Goal: Transaction & Acquisition: Download file/media

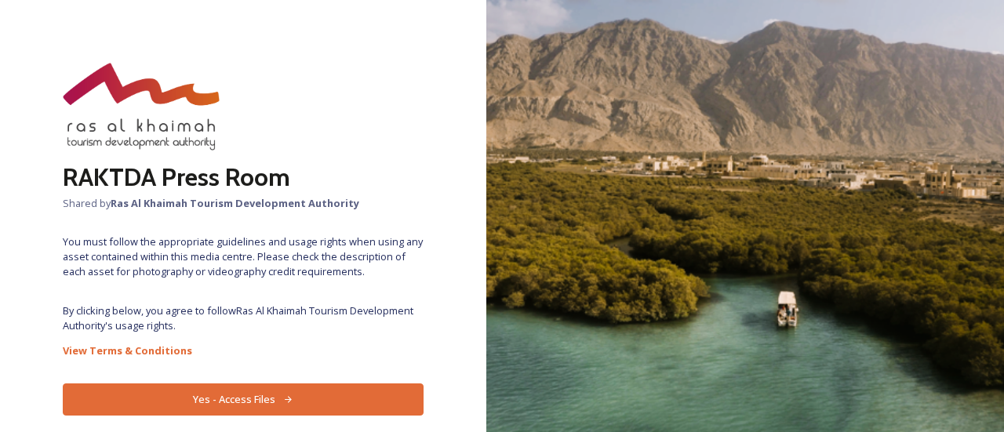
click at [287, 384] on button "Yes - Access Files" at bounding box center [243, 400] width 361 height 32
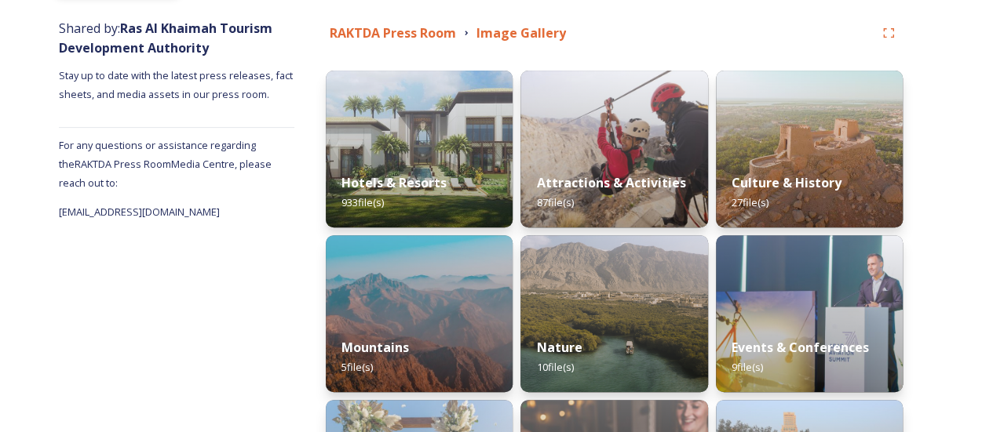
scroll to position [232, 0]
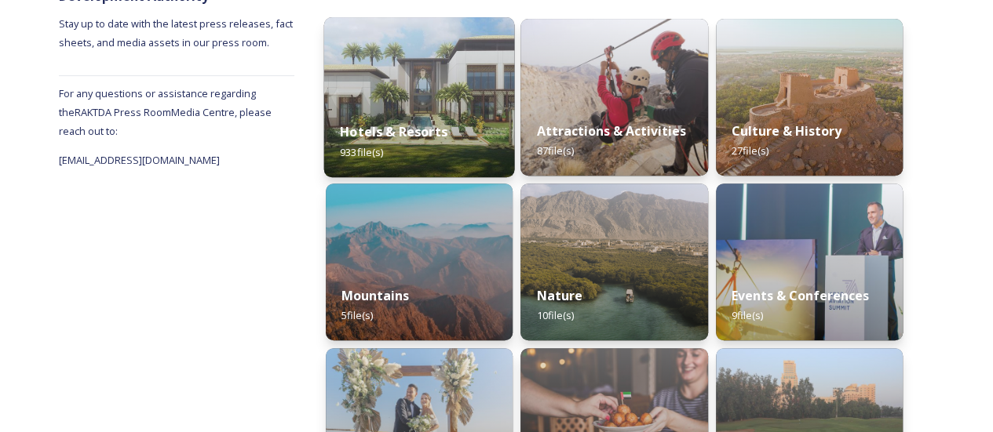
click at [414, 160] on div "Hotels & Resorts 933 file(s)" at bounding box center [419, 141] width 191 height 71
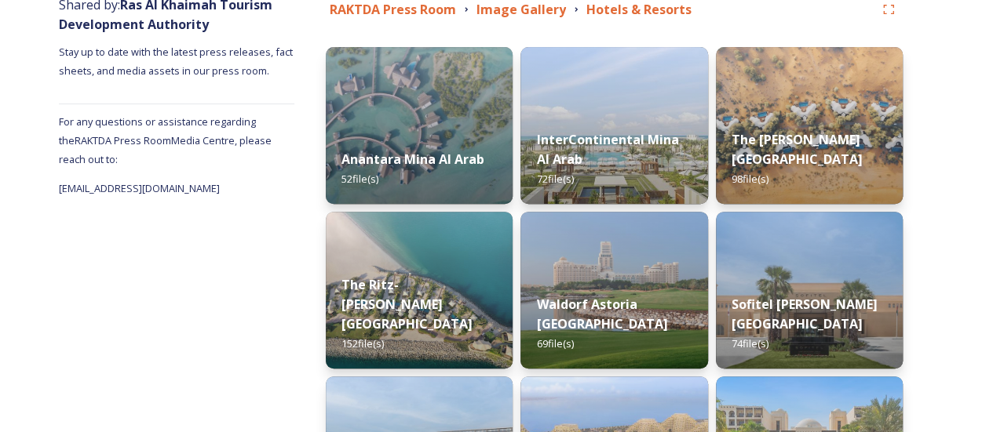
scroll to position [234, 0]
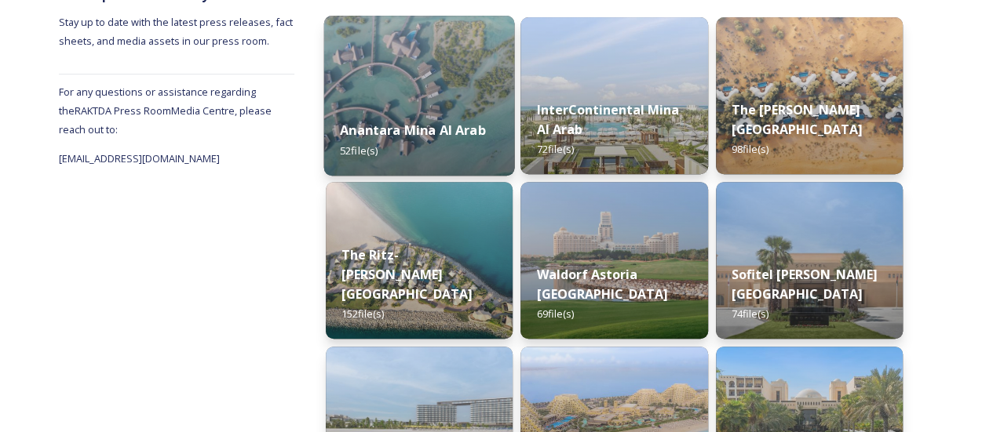
click at [410, 140] on div "Anantara Mina Al Arab 52 file(s)" at bounding box center [419, 139] width 191 height 71
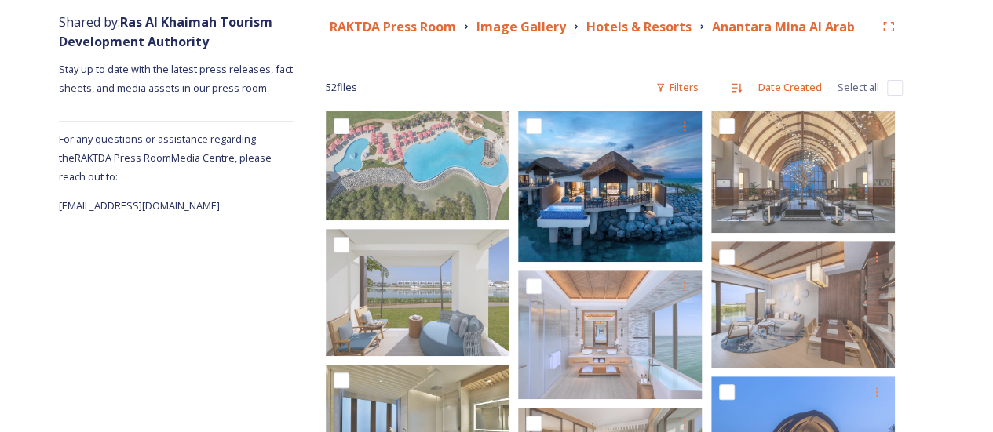
scroll to position [179, 0]
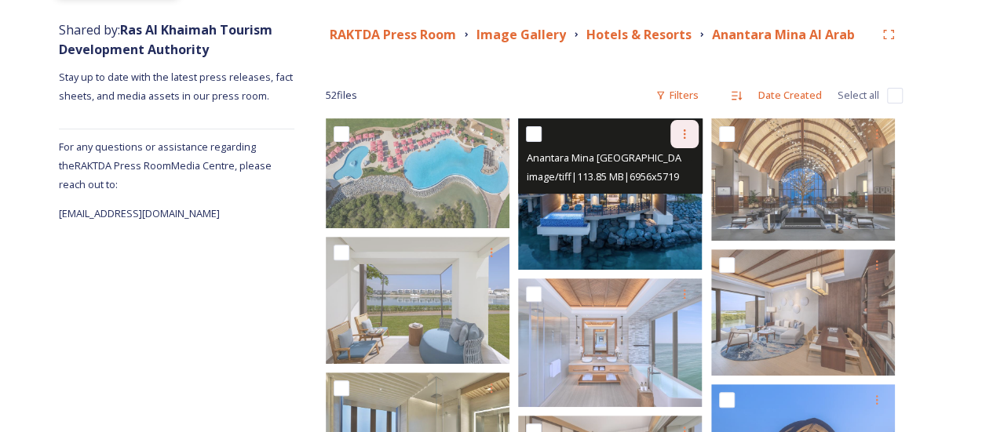
click at [681, 133] on icon at bounding box center [684, 134] width 13 height 13
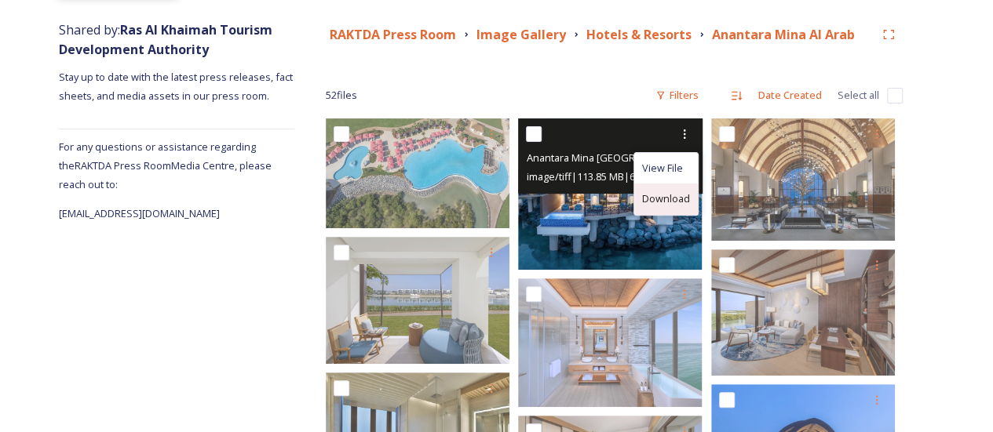
click at [672, 200] on span "Download" at bounding box center [666, 198] width 48 height 15
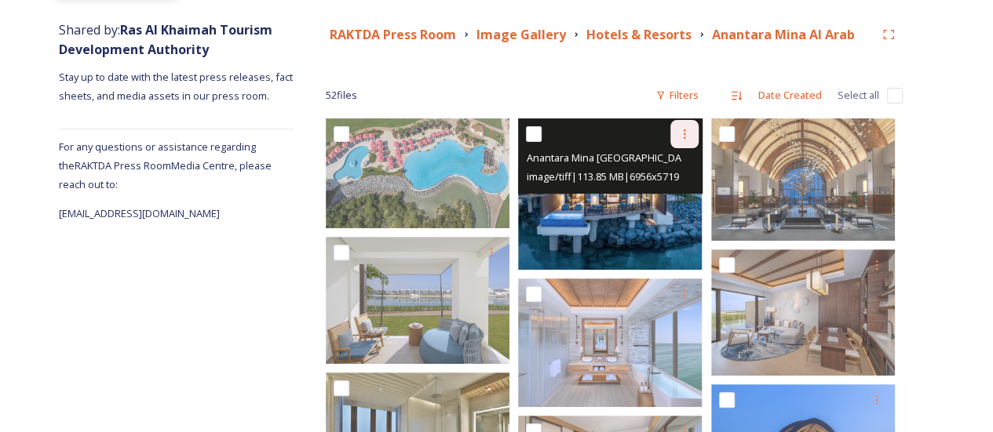
click at [686, 131] on icon at bounding box center [684, 134] width 13 height 13
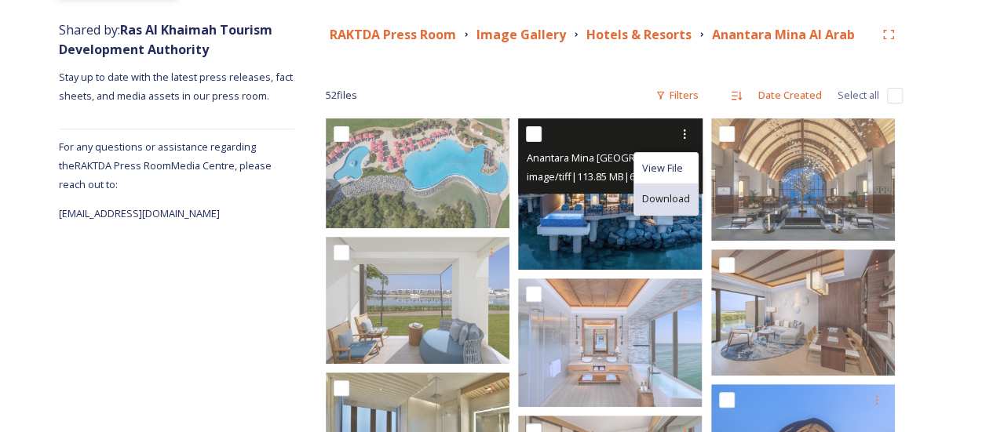
click at [675, 200] on span "Download" at bounding box center [666, 198] width 48 height 15
click at [541, 136] on input "checkbox" at bounding box center [534, 134] width 16 height 16
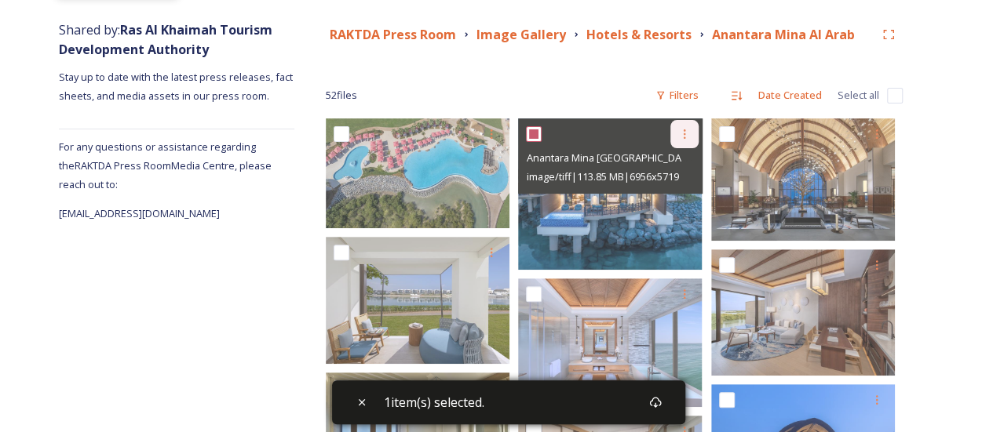
click at [686, 127] on div at bounding box center [684, 134] width 28 height 28
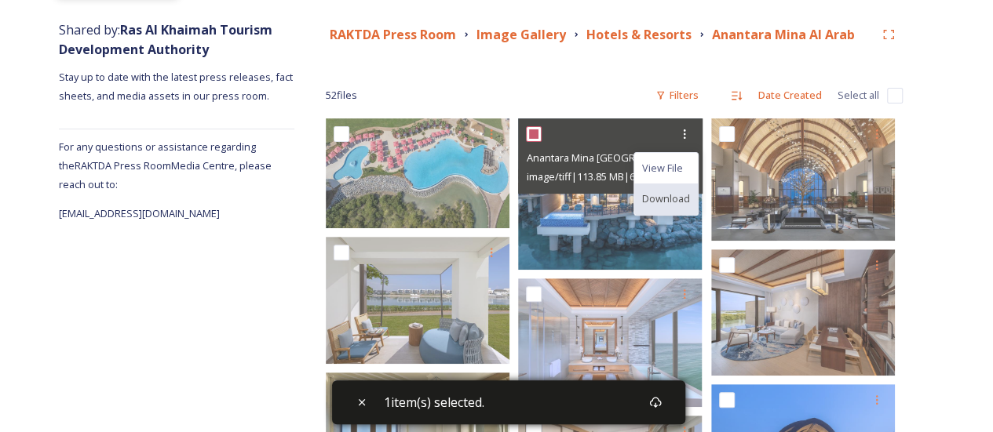
click at [665, 200] on span "Download" at bounding box center [666, 198] width 48 height 15
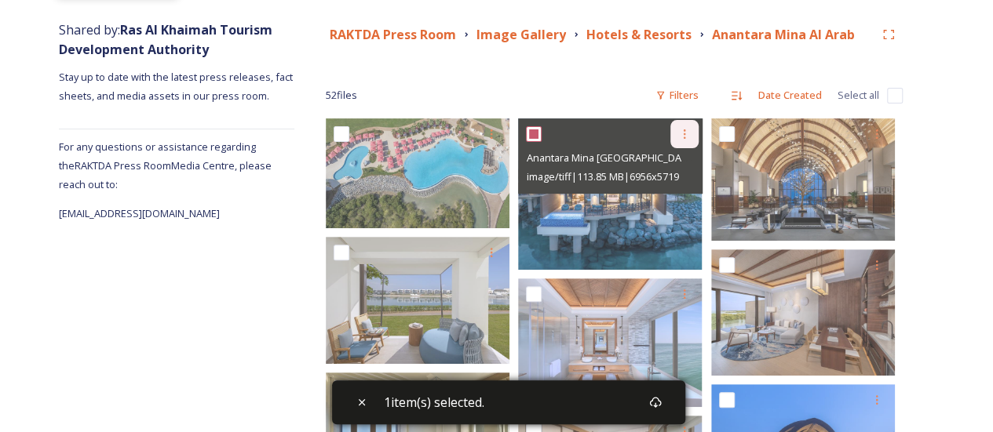
click at [676, 138] on div at bounding box center [684, 134] width 28 height 28
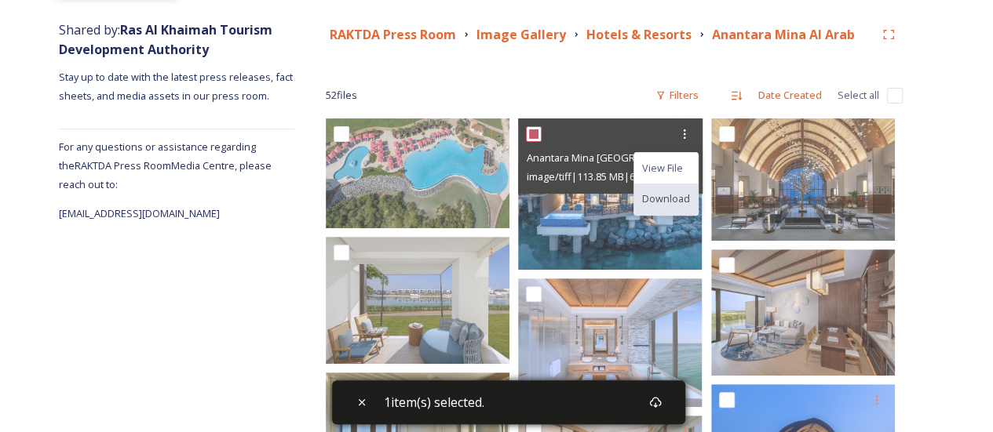
click at [676, 199] on span "Download" at bounding box center [666, 198] width 48 height 15
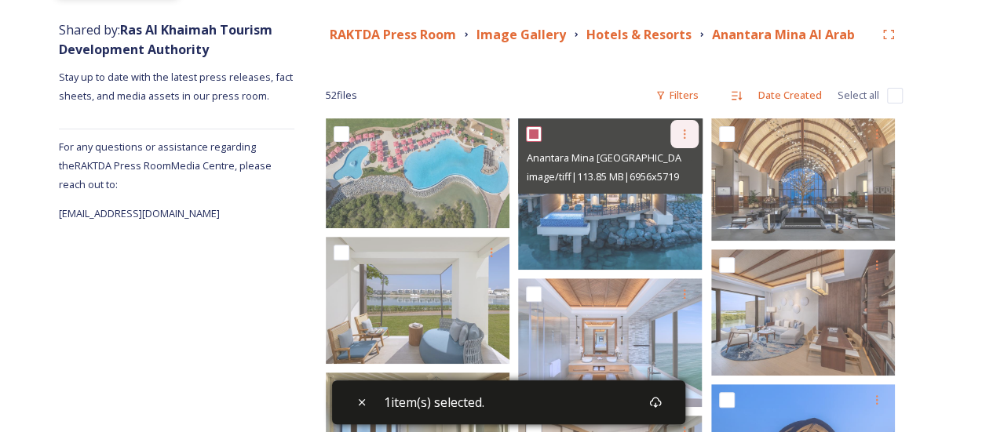
click at [686, 131] on icon at bounding box center [684, 134] width 13 height 13
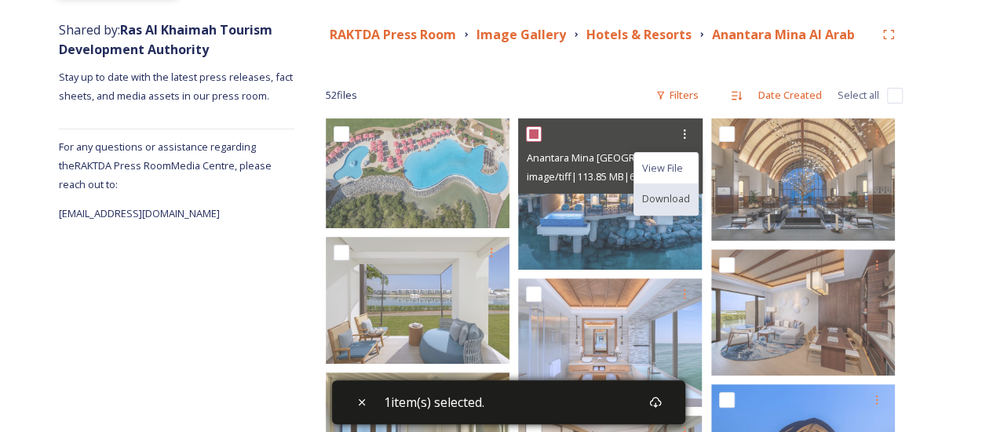
click at [661, 199] on span "Download" at bounding box center [666, 198] width 48 height 15
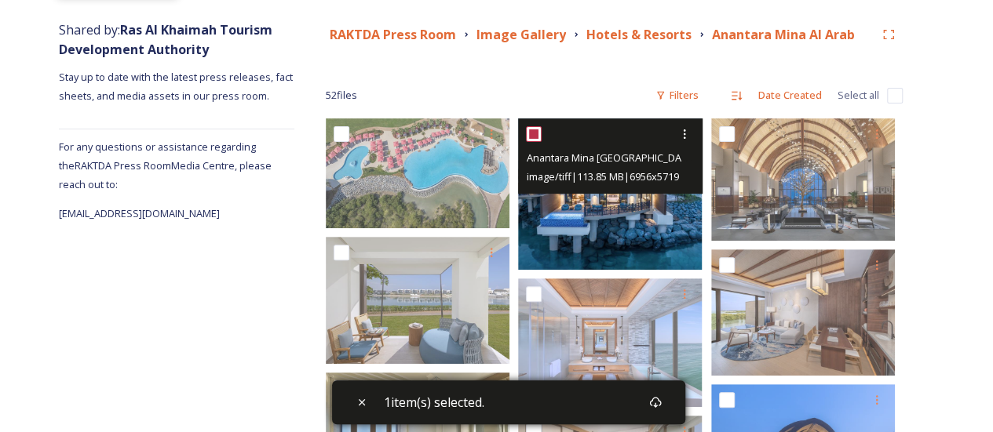
click at [536, 137] on input "checkbox" at bounding box center [534, 134] width 16 height 16
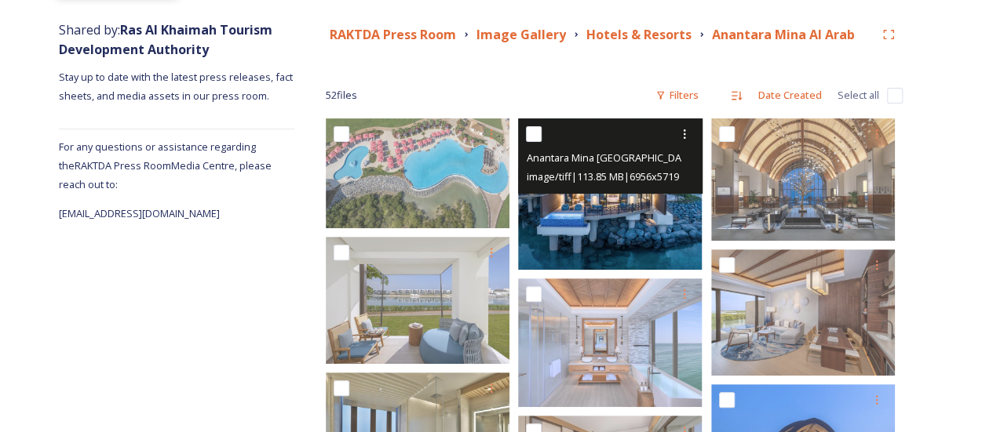
click at [535, 134] on input "checkbox" at bounding box center [534, 134] width 16 height 16
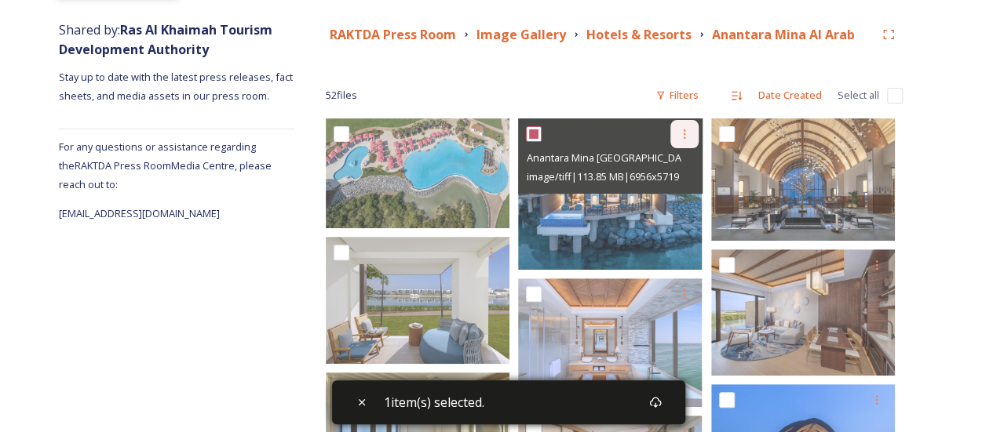
click at [683, 134] on icon at bounding box center [684, 133] width 2 height 9
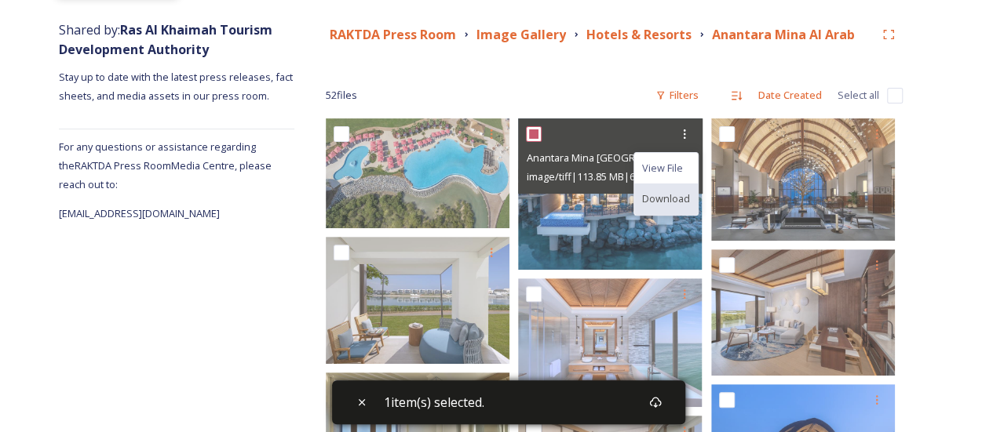
click at [649, 205] on span "Download" at bounding box center [666, 198] width 48 height 15
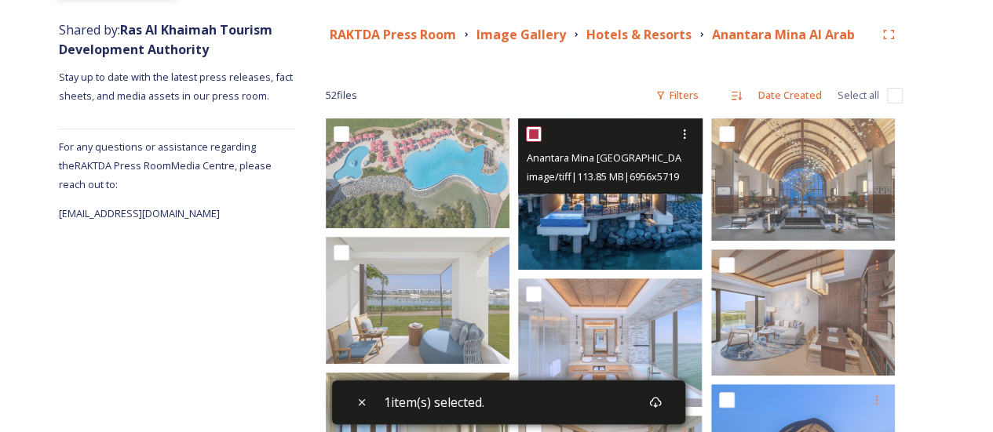
click at [531, 139] on input "checkbox" at bounding box center [534, 134] width 16 height 16
checkbox input "false"
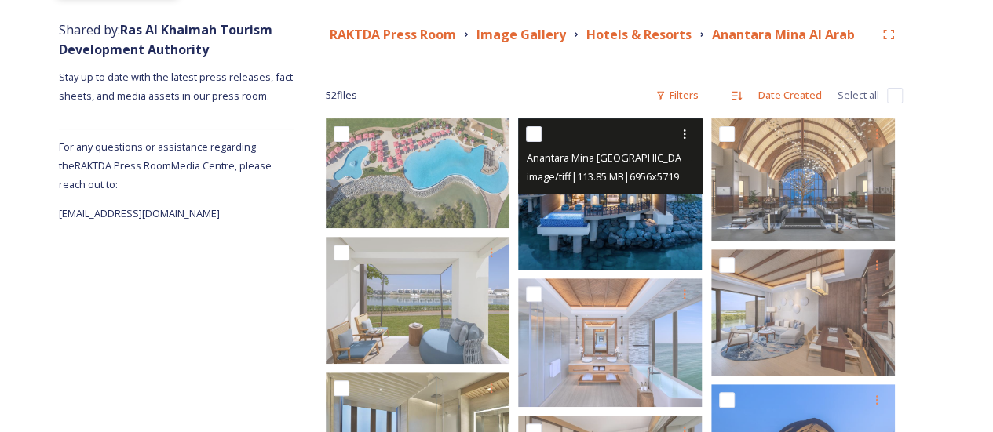
click at [609, 213] on img at bounding box center [610, 193] width 184 height 151
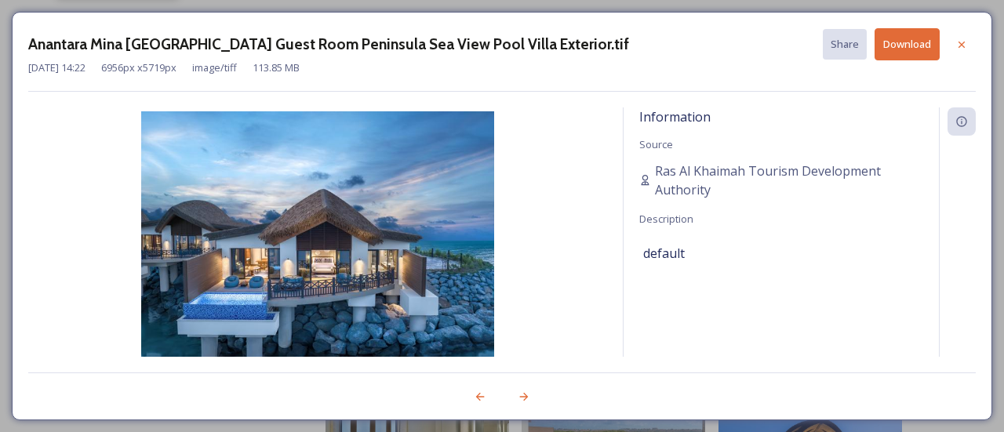
click at [903, 33] on button "Download" at bounding box center [907, 44] width 65 height 32
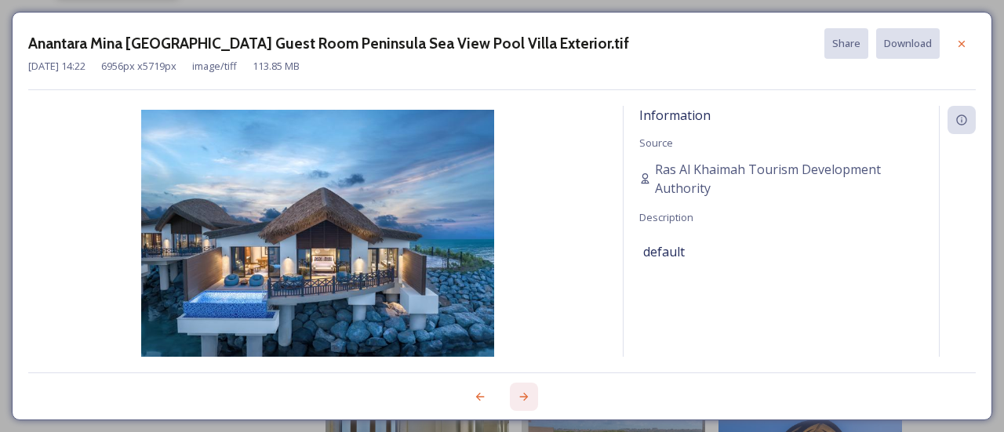
click at [520, 402] on icon at bounding box center [524, 397] width 13 height 13
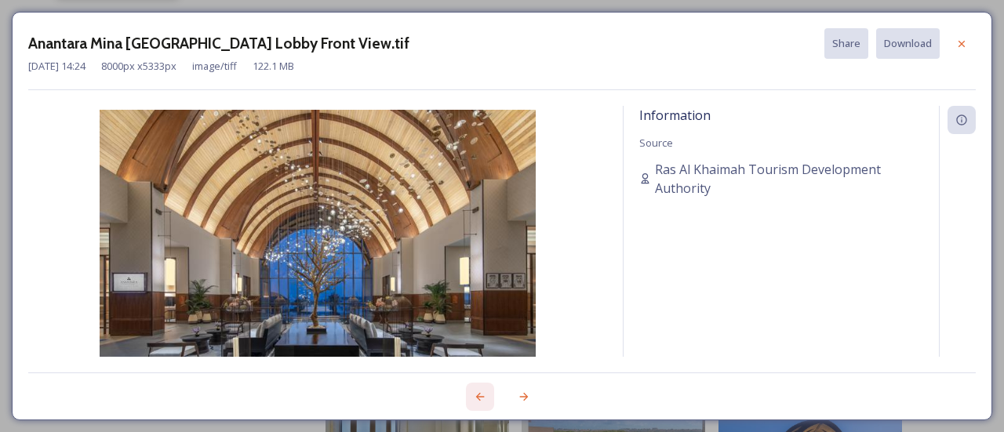
click at [475, 397] on icon at bounding box center [480, 397] width 13 height 13
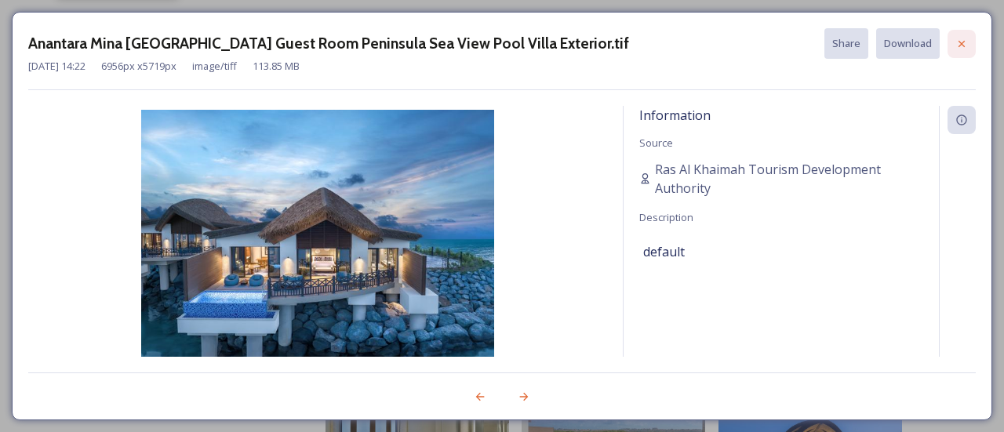
click at [954, 43] on div at bounding box center [962, 44] width 28 height 28
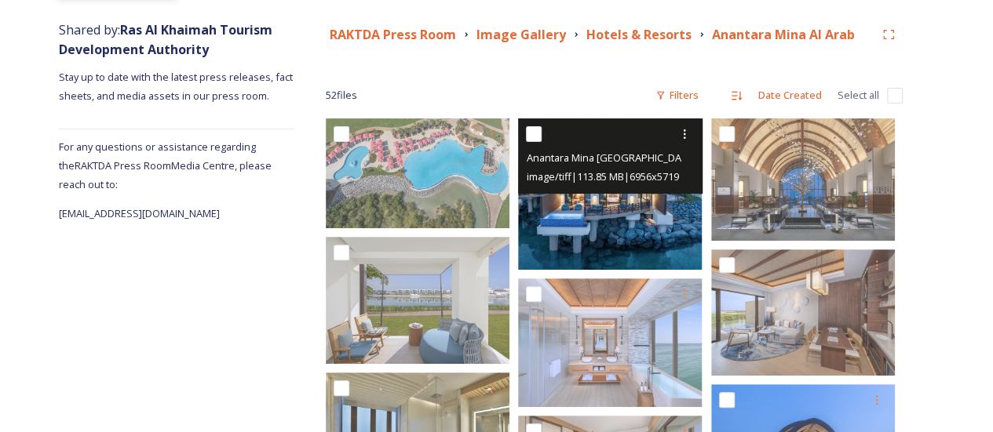
click at [606, 209] on img at bounding box center [610, 193] width 184 height 151
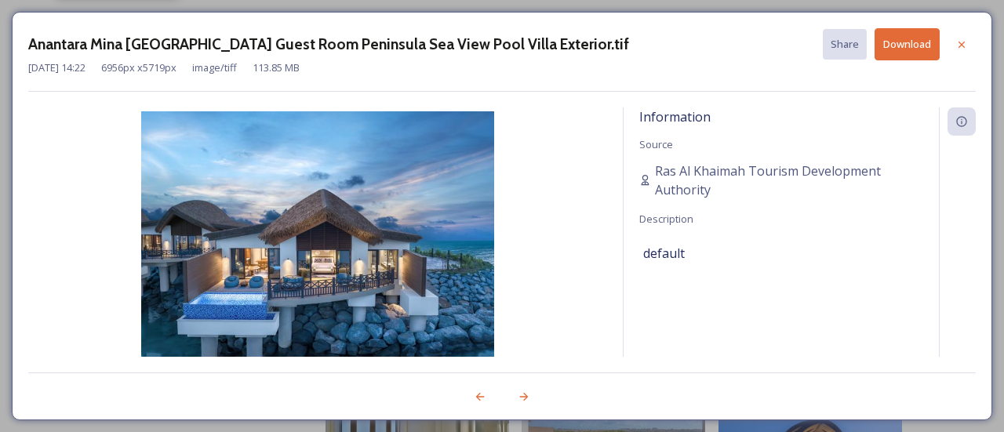
click at [910, 47] on button "Download" at bounding box center [907, 44] width 65 height 32
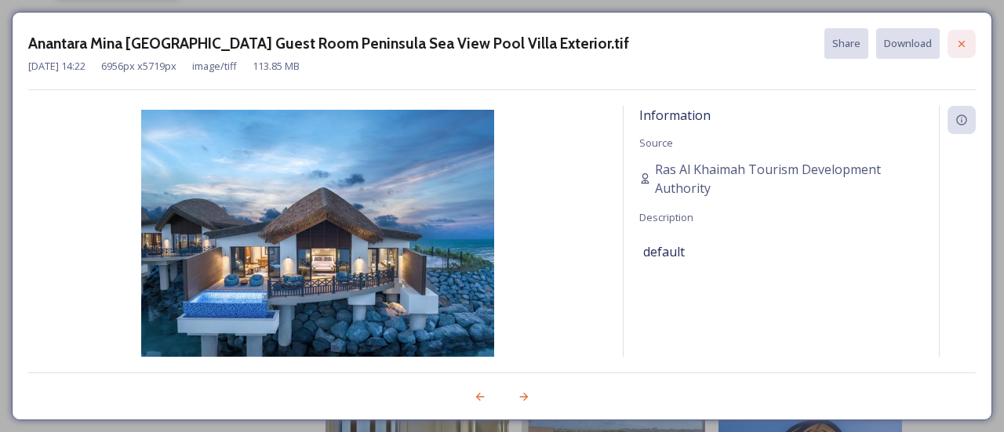
click at [964, 43] on icon at bounding box center [962, 44] width 13 height 13
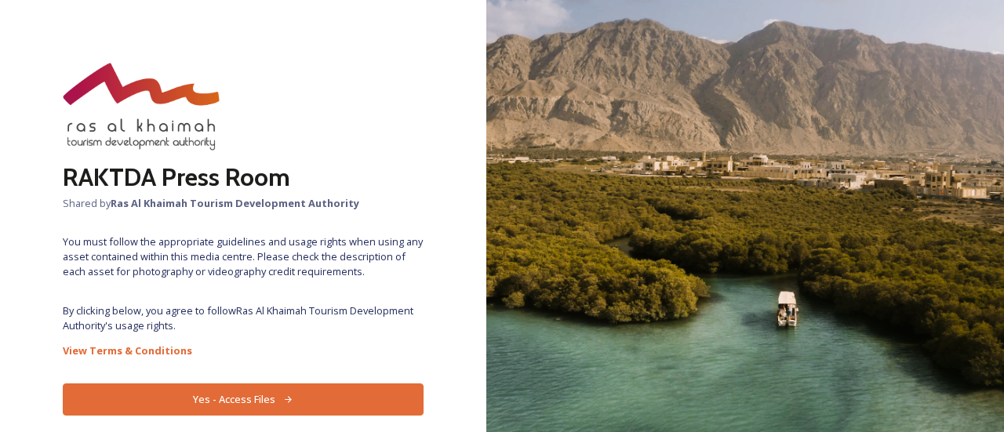
click at [202, 399] on button "Yes - Access Files" at bounding box center [243, 400] width 361 height 32
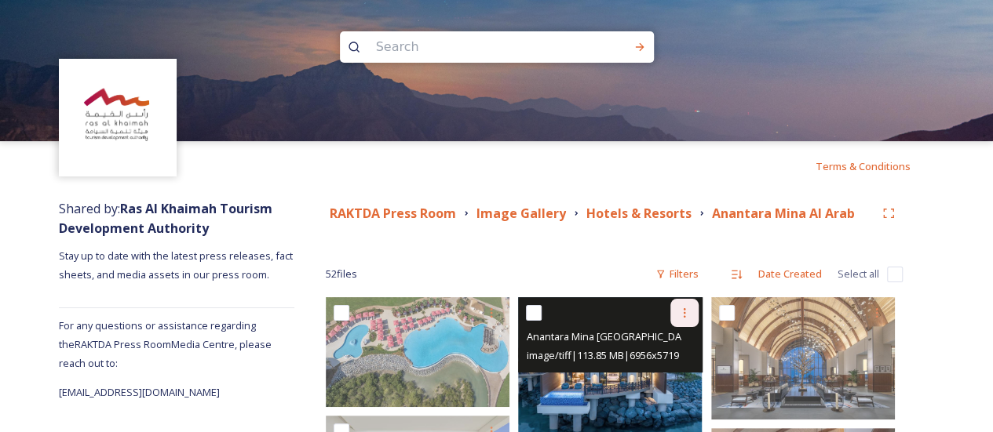
click at [673, 316] on div at bounding box center [684, 313] width 28 height 28
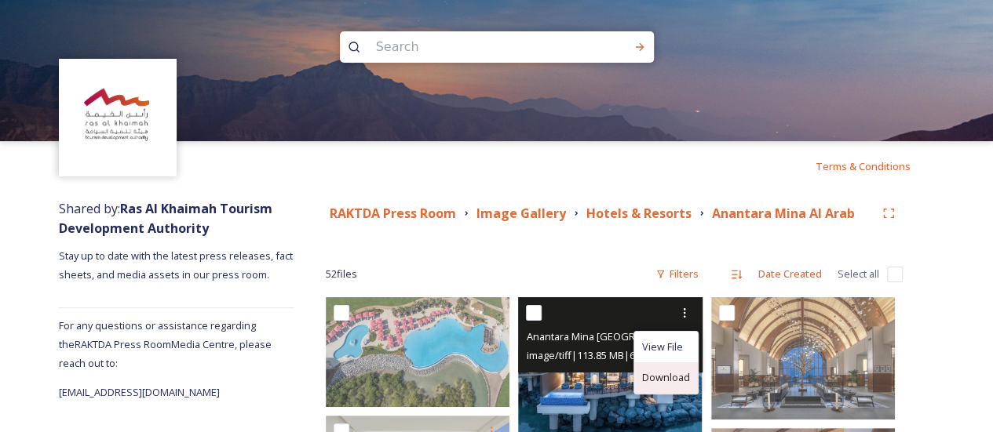
click at [664, 378] on span "Download" at bounding box center [666, 377] width 48 height 15
click at [637, 400] on img at bounding box center [610, 372] width 184 height 151
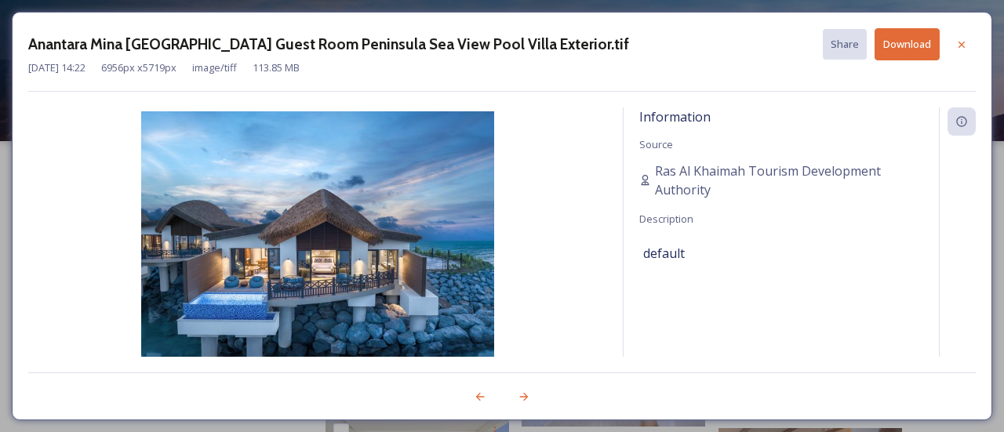
click at [894, 46] on button "Download" at bounding box center [907, 44] width 65 height 32
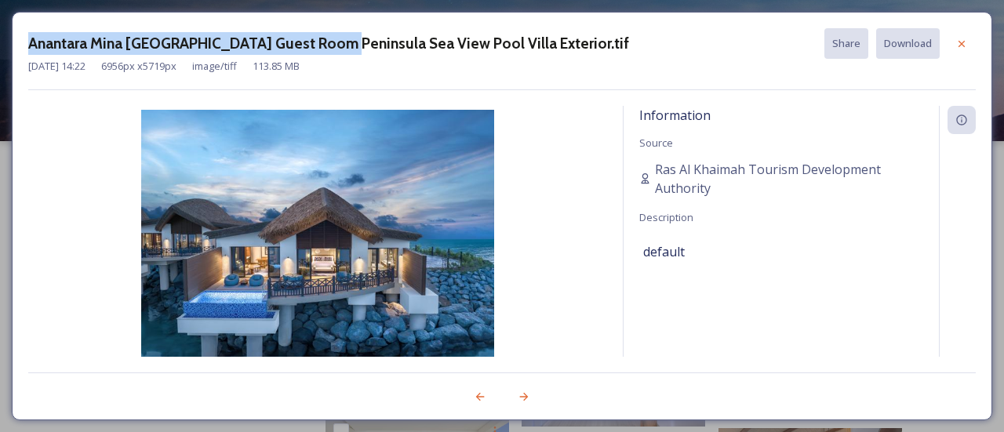
drag, startPoint x: 322, startPoint y: 45, endPoint x: 0, endPoint y: 43, distance: 321.7
click at [0, 43] on div "Anantara [GEOGRAPHIC_DATA] Guest Room Peninsula Sea View Pool Villa Exterior.ti…" at bounding box center [502, 216] width 1004 height 432
copy h3 "Anantara Mina [GEOGRAPHIC_DATA]"
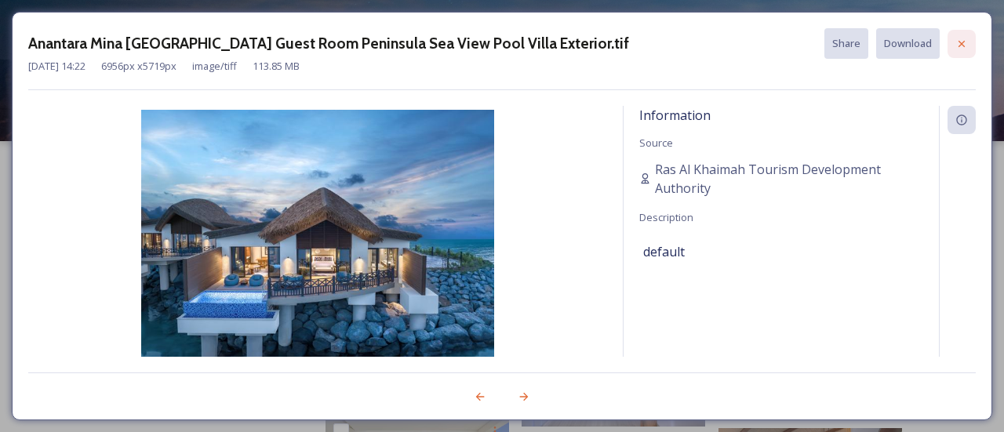
click at [967, 44] on icon at bounding box center [962, 44] width 13 height 13
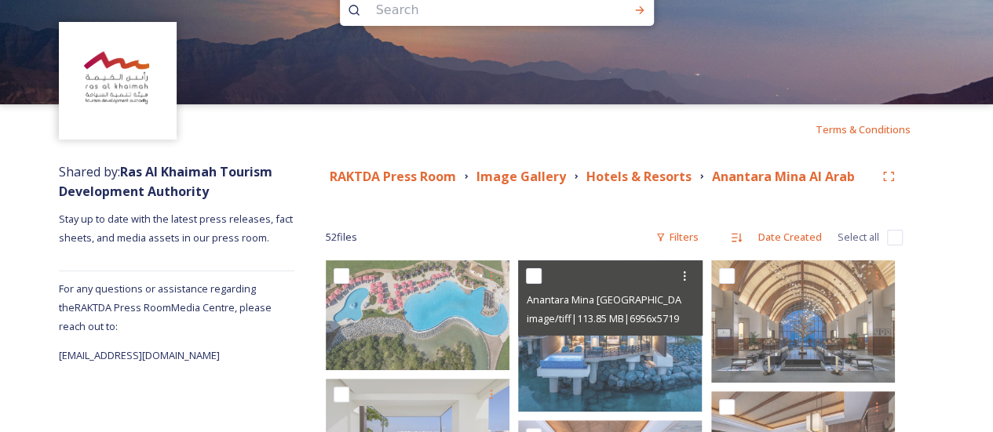
scroll to position [5, 0]
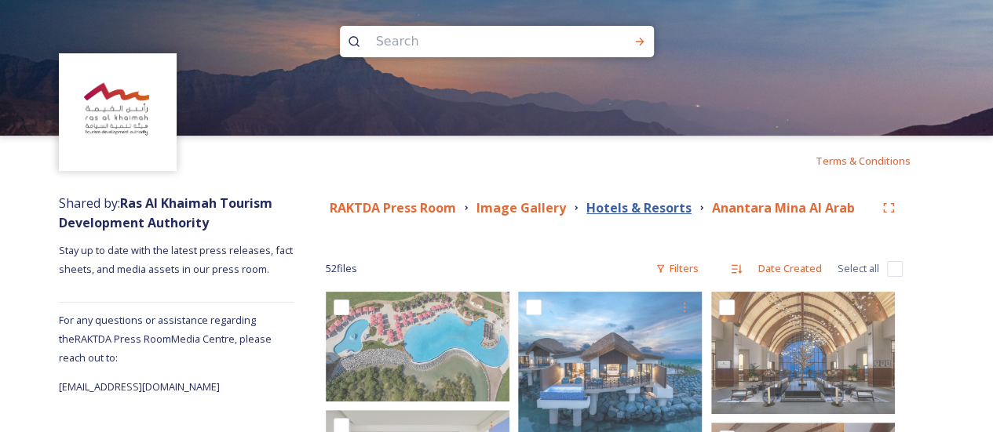
click at [674, 208] on strong "Hotels & Resorts" at bounding box center [638, 207] width 105 height 17
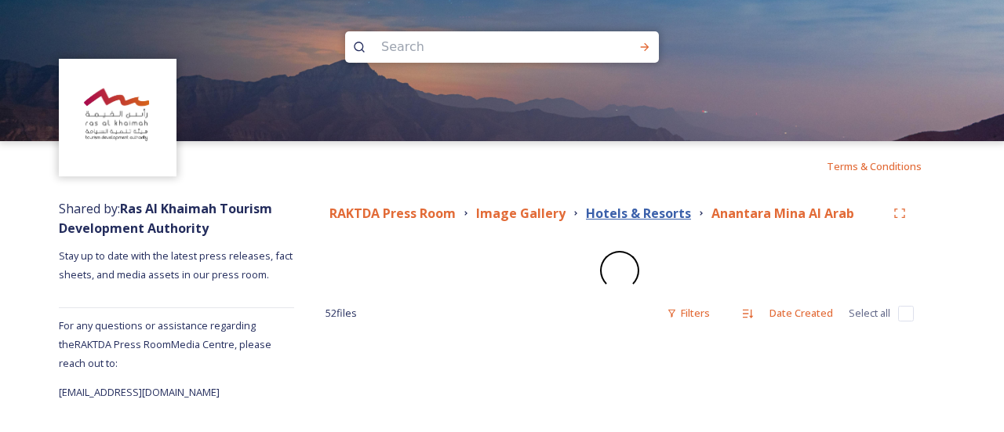
click at [659, 216] on strong "Hotels & Resorts" at bounding box center [638, 213] width 105 height 17
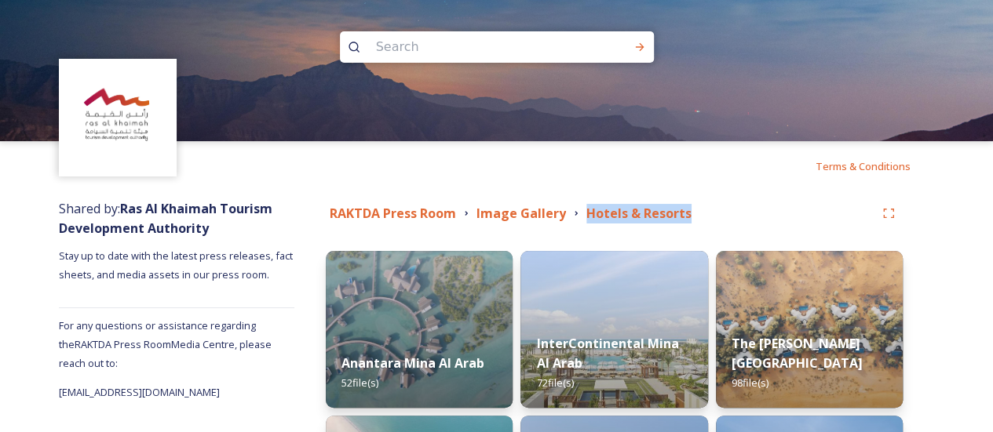
drag, startPoint x: 0, startPoint y: 251, endPoint x: 84, endPoint y: 251, distance: 84.0
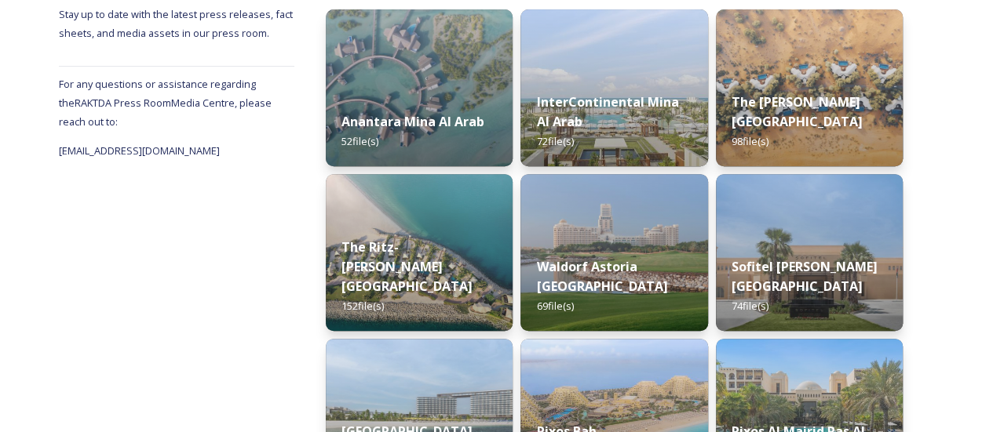
scroll to position [235, 0]
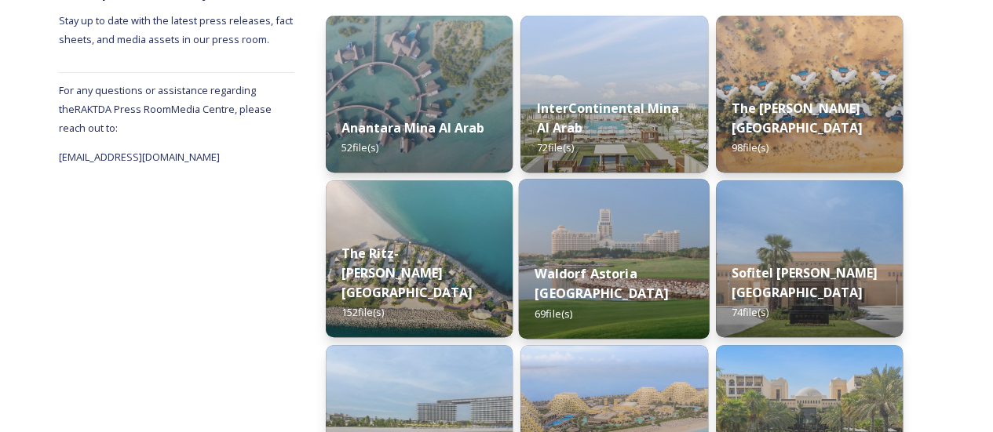
click at [659, 239] on img at bounding box center [614, 259] width 191 height 160
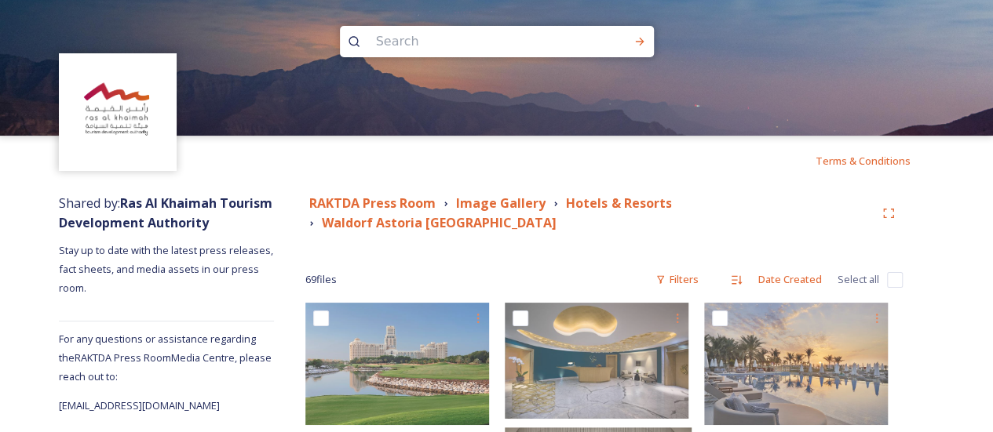
scroll to position [22, 0]
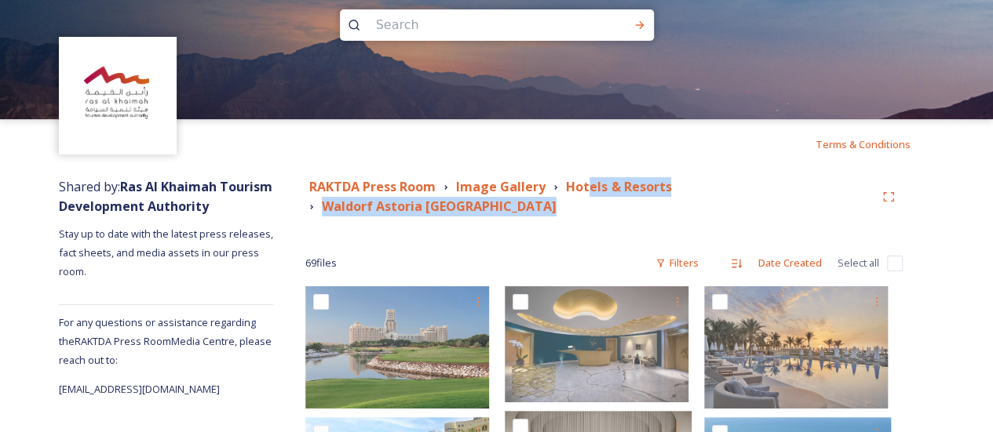
drag, startPoint x: 596, startPoint y: 199, endPoint x: 557, endPoint y: 220, distance: 45.0
drag, startPoint x: 566, startPoint y: 213, endPoint x: 547, endPoint y: 222, distance: 21.4
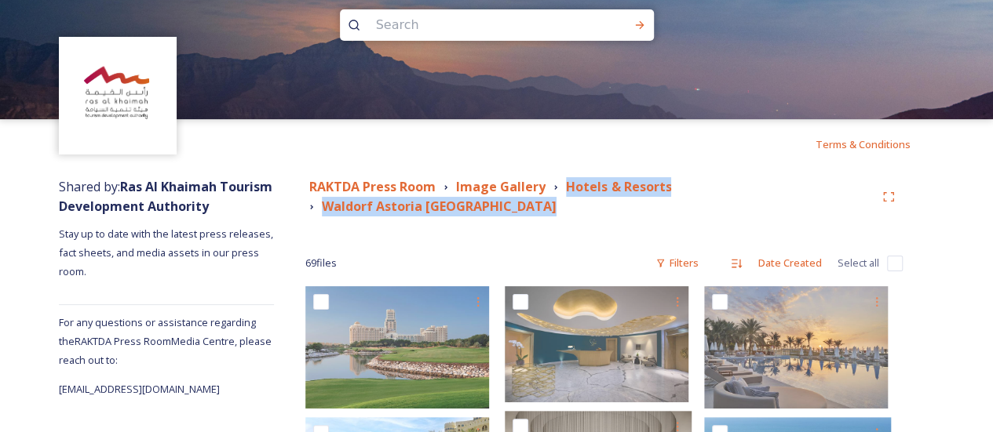
click at [645, 206] on div "RAKTDA Press Room Image Gallery Hotels & Resorts [GEOGRAPHIC_DATA]" at bounding box center [589, 196] width 569 height 39
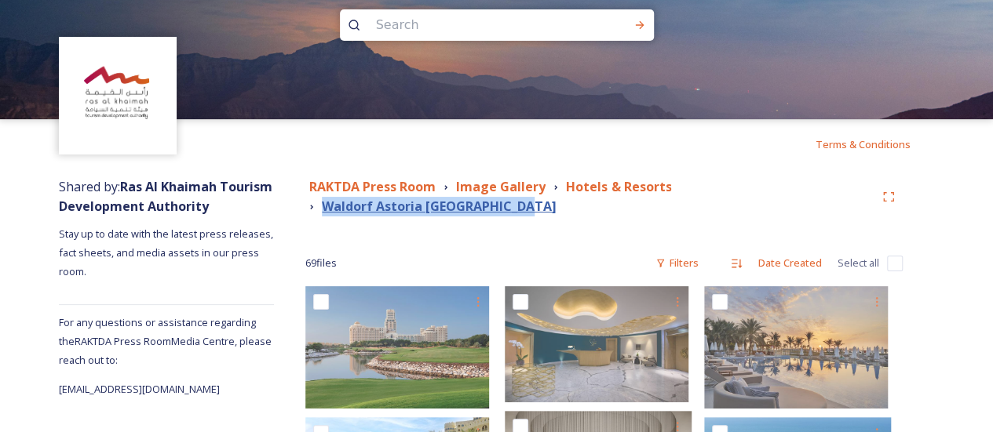
drag, startPoint x: 537, startPoint y: 209, endPoint x: 332, endPoint y: 211, distance: 204.8
click at [332, 211] on div "RAKTDA Press Room Image Gallery Hotels & Resorts [GEOGRAPHIC_DATA]" at bounding box center [589, 196] width 569 height 39
copy strong "Waldorf Astoria [GEOGRAPHIC_DATA]"
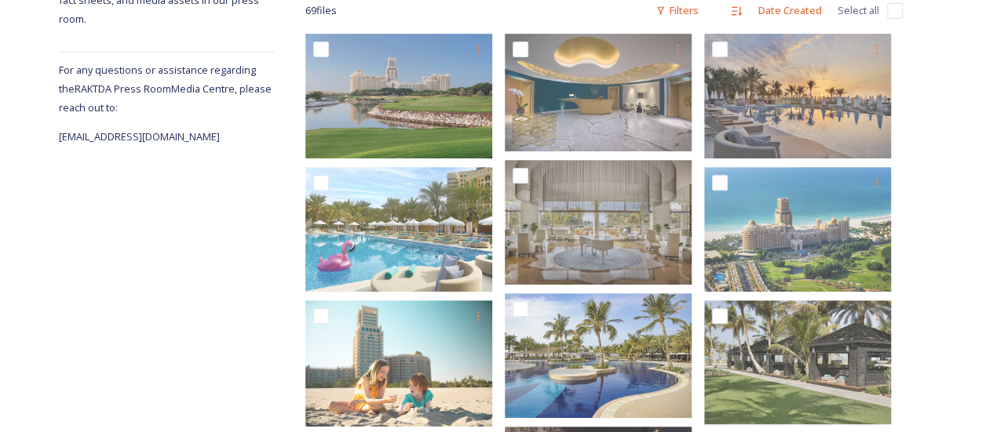
scroll to position [271, 0]
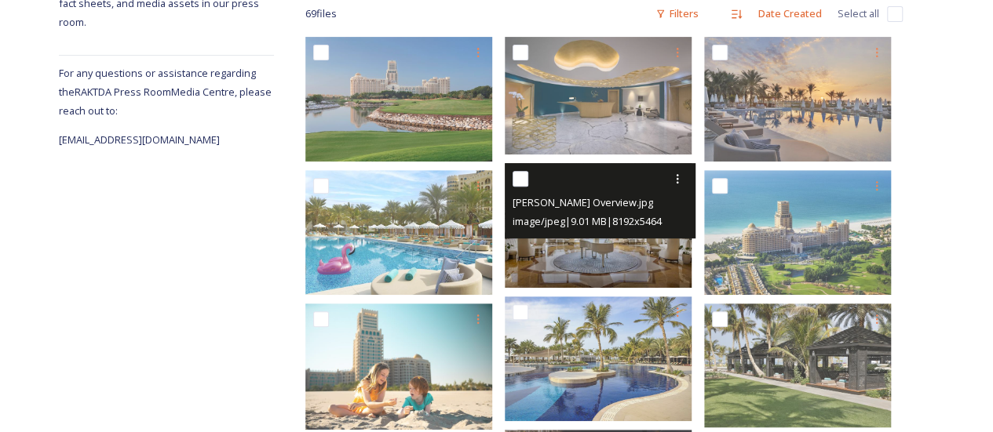
click at [602, 247] on img at bounding box center [598, 225] width 187 height 125
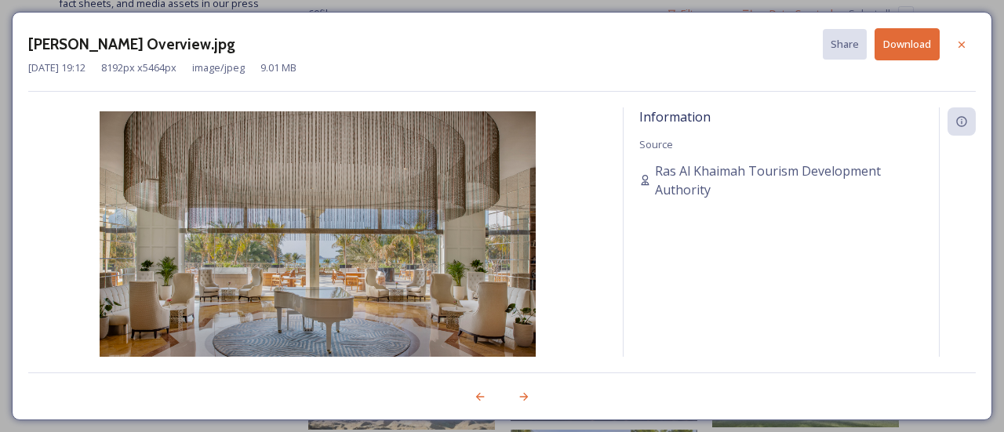
click at [0, 68] on div "[PERSON_NAME] Overview.jpg Share Download [DATE] 19:12 8192 px x 5464 px image/…" at bounding box center [502, 216] width 1004 height 432
click at [960, 40] on icon at bounding box center [962, 44] width 13 height 13
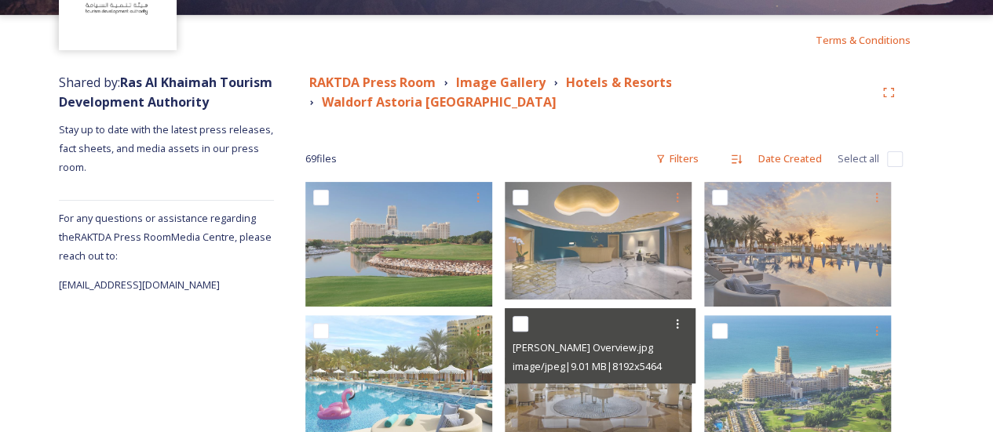
scroll to position [55, 0]
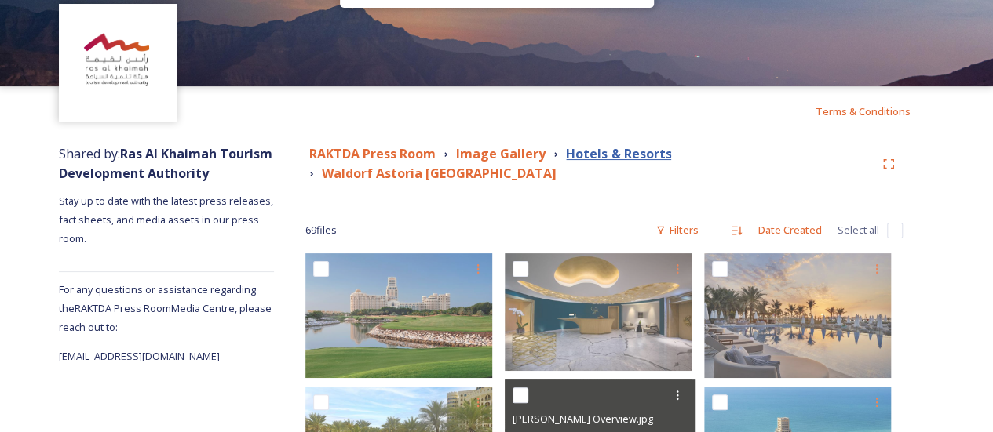
click at [590, 158] on strong "Hotels & Resorts" at bounding box center [618, 153] width 105 height 17
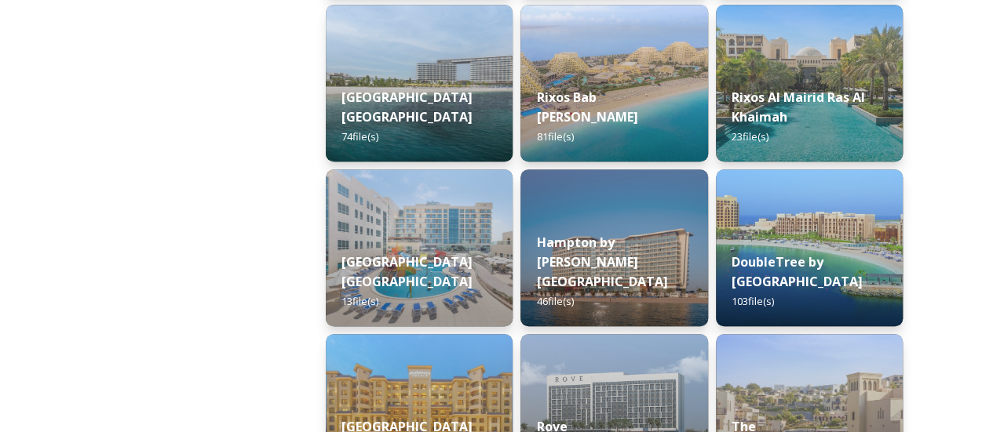
scroll to position [577, 0]
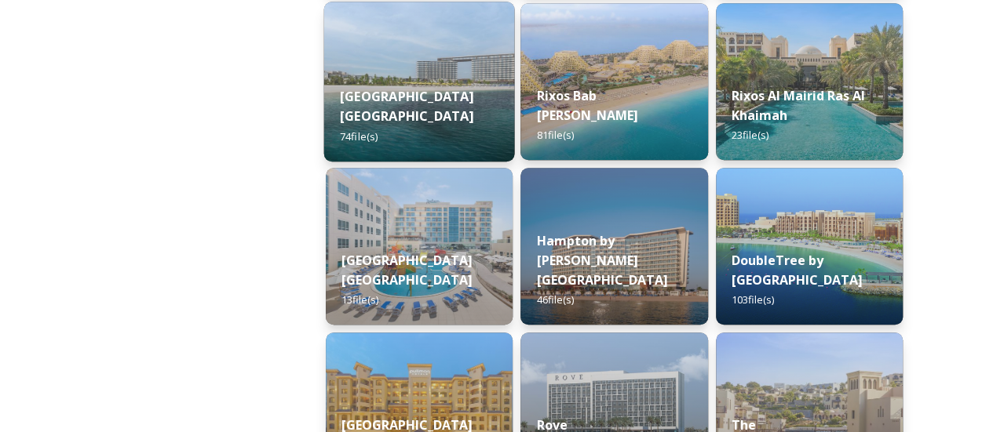
click at [418, 61] on img at bounding box center [419, 82] width 191 height 160
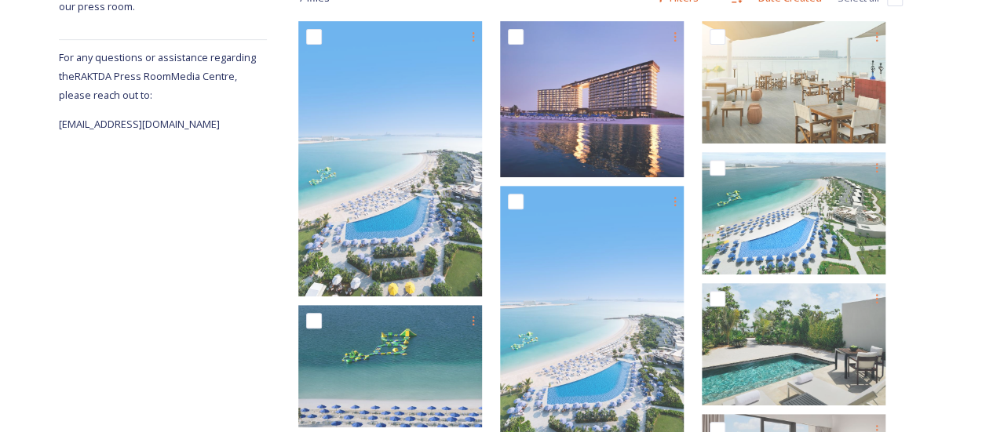
scroll to position [274, 0]
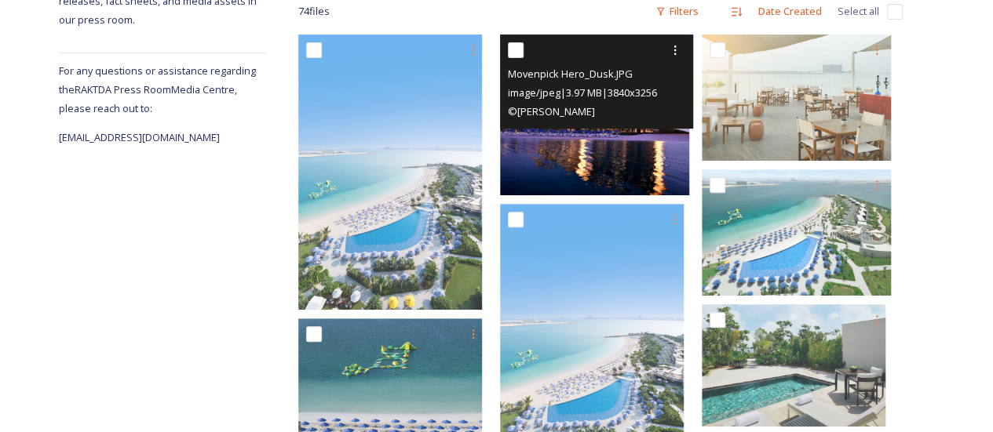
click at [625, 158] on img at bounding box center [594, 115] width 189 height 161
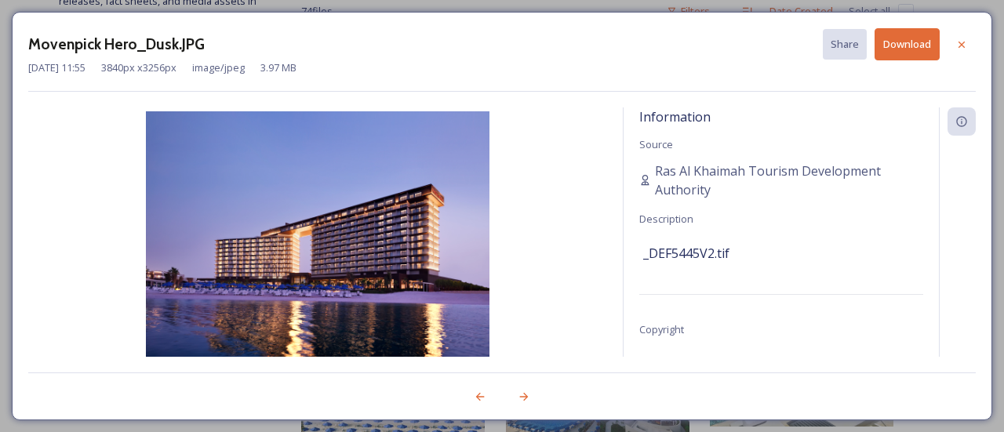
drag, startPoint x: 360, startPoint y: 282, endPoint x: 964, endPoint y: 40, distance: 651.0
click at [967, 36] on div at bounding box center [962, 45] width 28 height 28
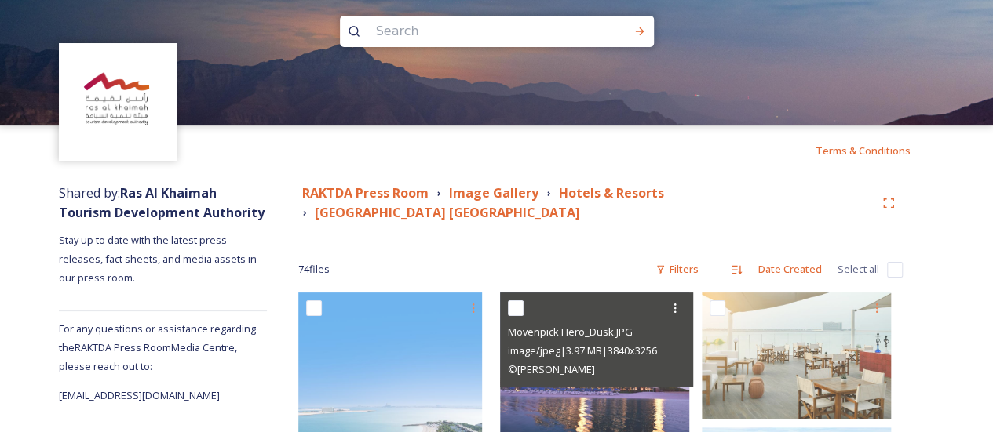
scroll to position [0, 0]
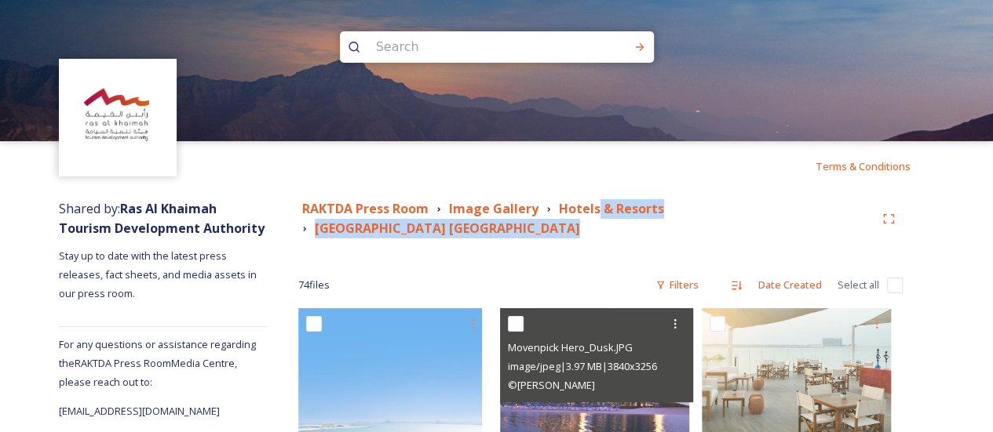
drag, startPoint x: 607, startPoint y: 235, endPoint x: 626, endPoint y: 234, distance: 19.6
click at [626, 234] on div "RAKTDA Press Room Image Gallery Hotels & Resorts [GEOGRAPHIC_DATA] [GEOGRAPHIC_…" at bounding box center [586, 218] width 576 height 39
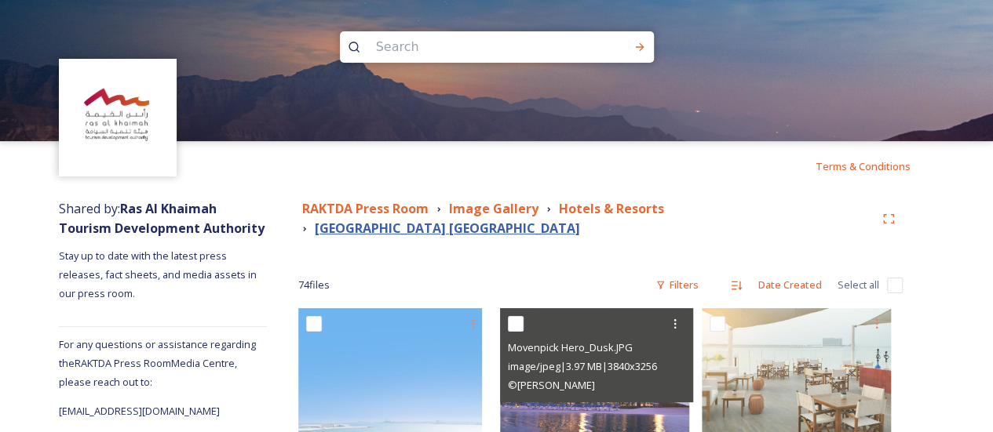
click at [541, 229] on strong "[GEOGRAPHIC_DATA] [GEOGRAPHIC_DATA]" at bounding box center [447, 228] width 265 height 17
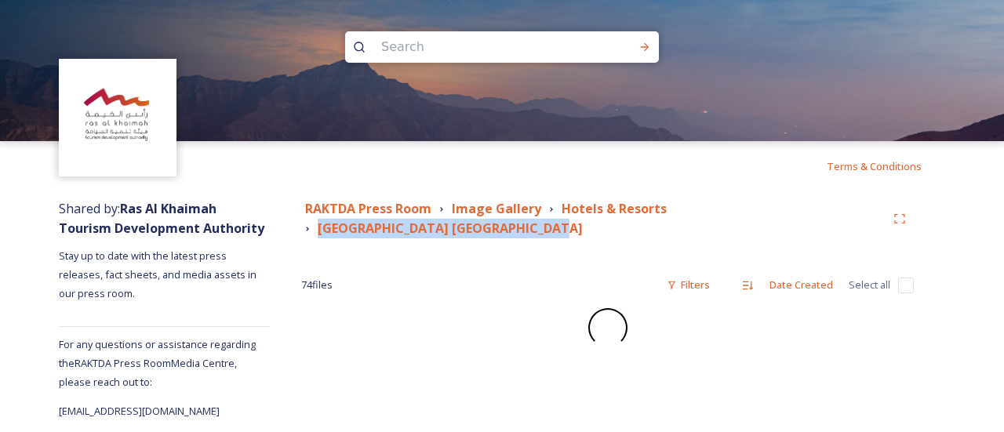
drag, startPoint x: 554, startPoint y: 235, endPoint x: 329, endPoint y: 227, distance: 225.3
click at [329, 227] on div "RAKTDA Press Room Image Gallery Hotels & Resorts [GEOGRAPHIC_DATA] [GEOGRAPHIC_…" at bounding box center [593, 218] width 585 height 39
copy strong "[GEOGRAPHIC_DATA] [GEOGRAPHIC_DATA]"
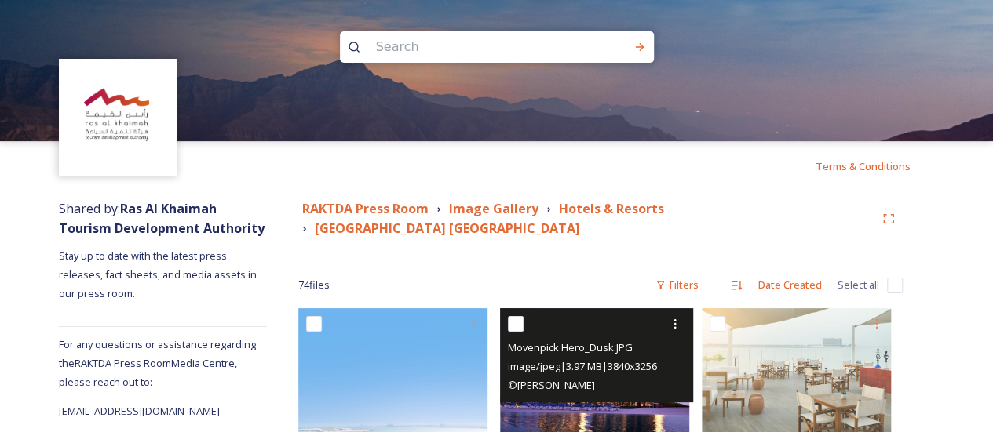
click at [630, 392] on div "© [PERSON_NAME]" at bounding box center [598, 385] width 181 height 19
click at [602, 411] on img at bounding box center [594, 388] width 189 height 161
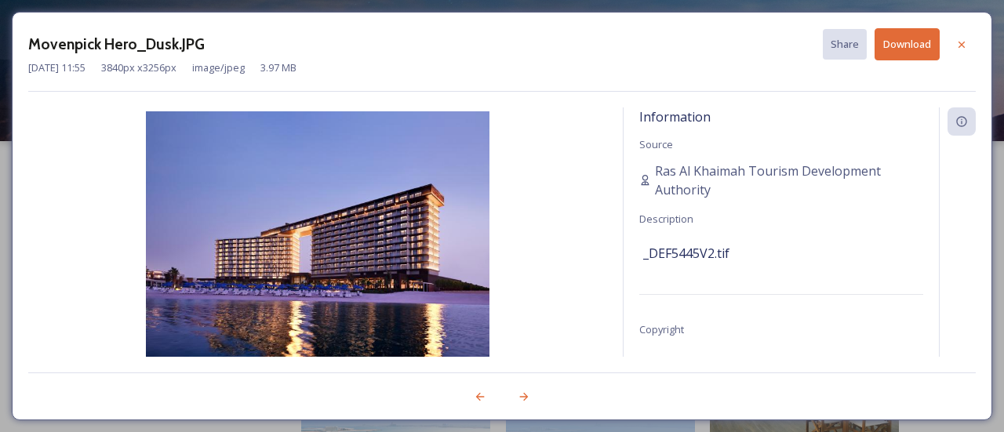
click at [602, 411] on div "Movenpick Hero_Dusk.JPG Share Download [DATE] 11:55 3840 px x 3256 px image/jpe…" at bounding box center [502, 216] width 981 height 409
click at [964, 43] on icon at bounding box center [962, 44] width 13 height 13
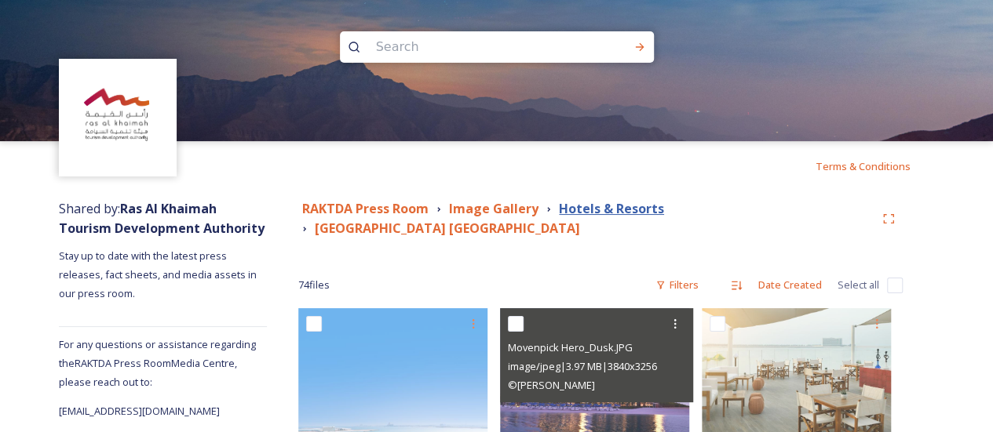
click at [617, 210] on strong "Hotels & Resorts" at bounding box center [611, 208] width 105 height 17
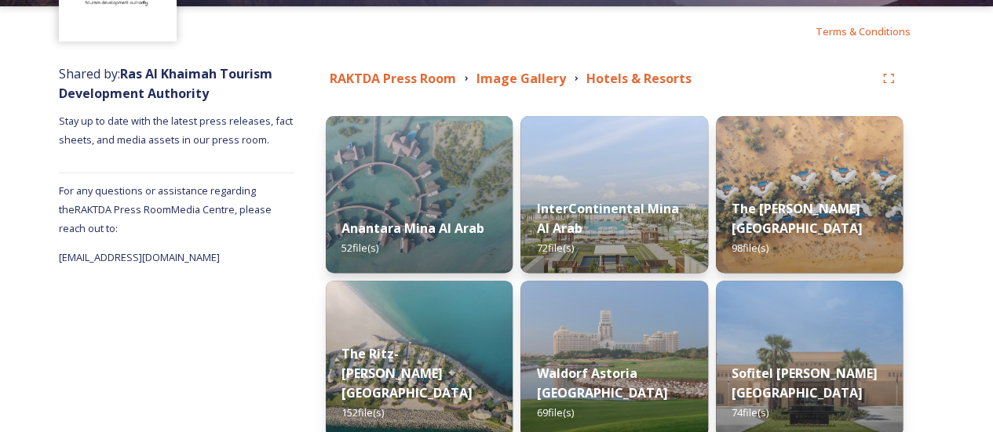
scroll to position [132, 0]
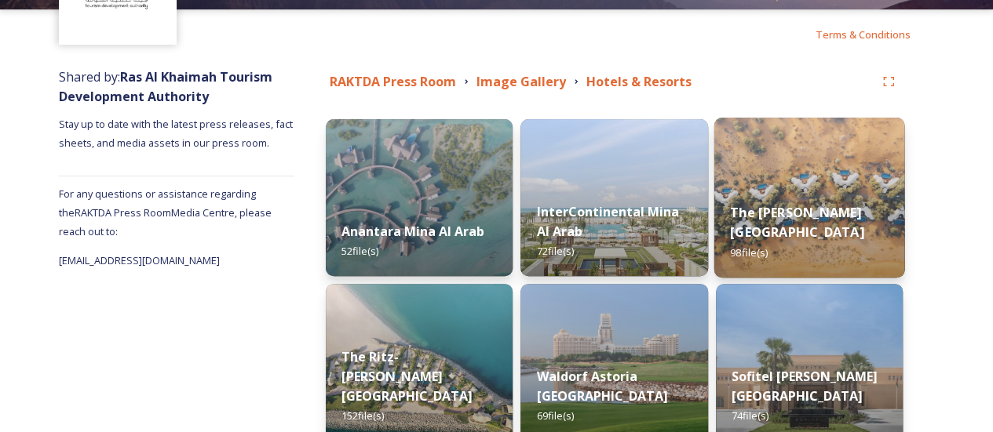
click at [826, 148] on img at bounding box center [808, 198] width 191 height 160
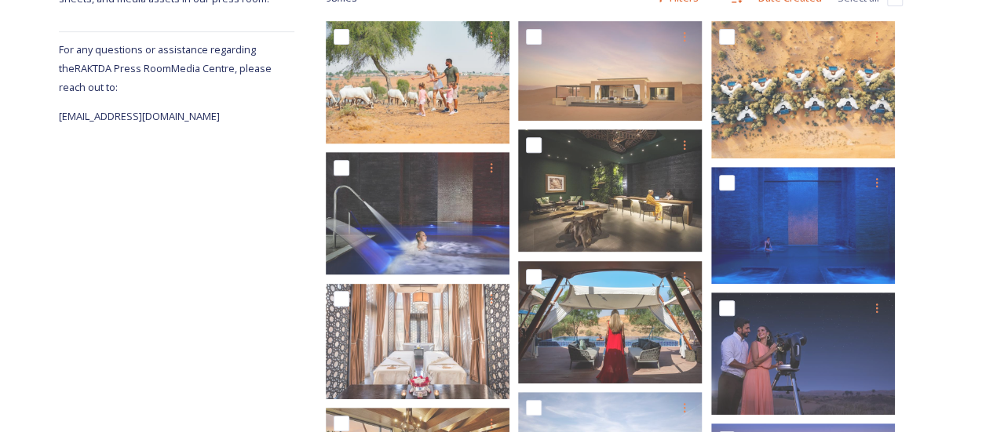
scroll to position [246, 0]
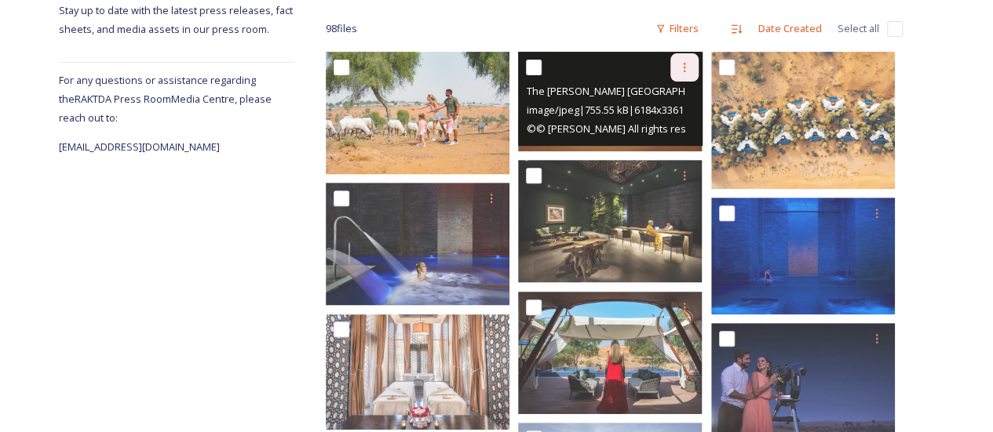
click at [678, 64] on icon at bounding box center [684, 67] width 13 height 13
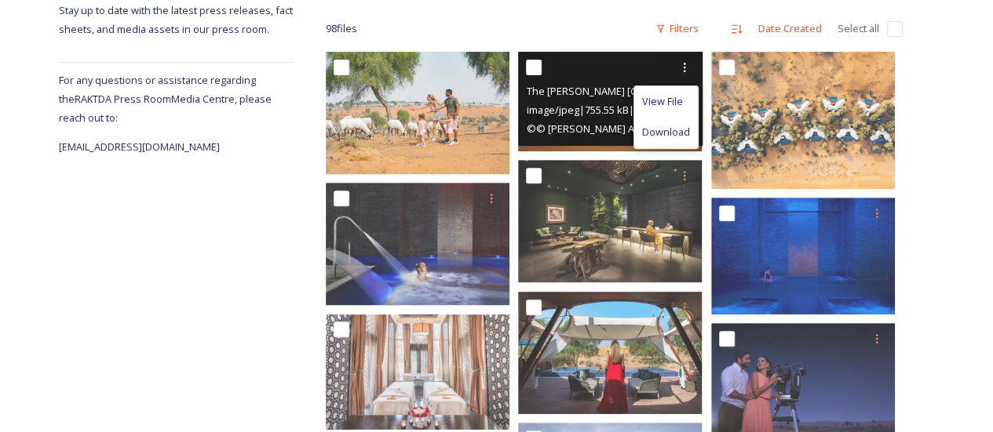
click at [587, 85] on span "The [PERSON_NAME] [GEOGRAPHIC_DATA], [GEOGRAPHIC_DATA] Signature Villa Exterior…" at bounding box center [740, 90] width 429 height 15
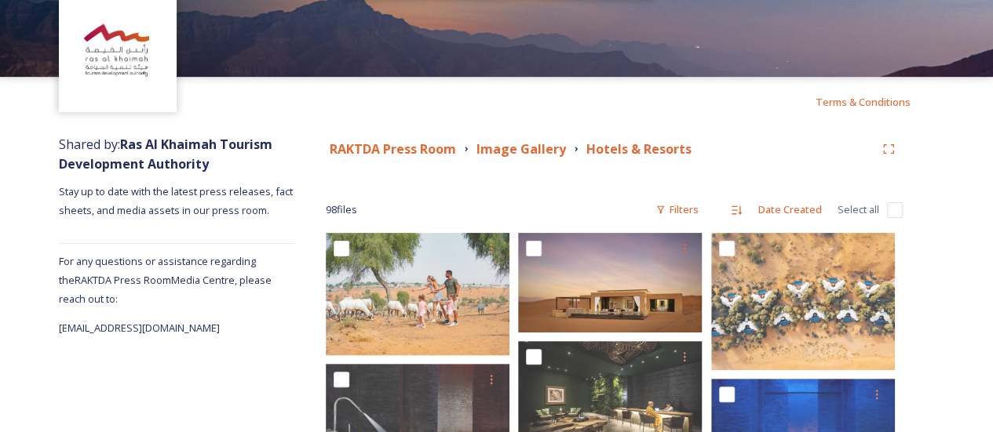
scroll to position [61, 0]
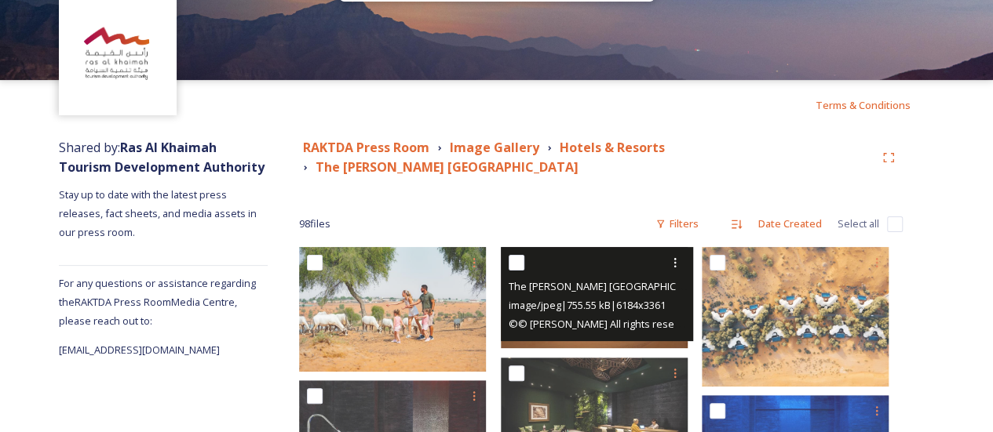
click at [604, 299] on span "image/jpeg | 755.55 kB | 6184 x 3361" at bounding box center [586, 305] width 157 height 14
click at [615, 271] on div at bounding box center [598, 263] width 181 height 28
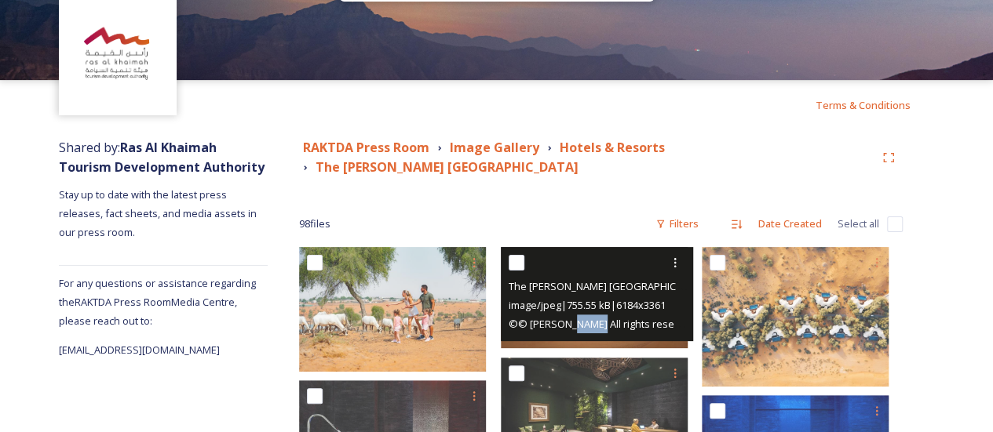
click at [604, 337] on div "The [PERSON_NAME] Ras Al Khaimah, [GEOGRAPHIC_DATA] Signature Villa Exterior.jp…" at bounding box center [597, 294] width 193 height 94
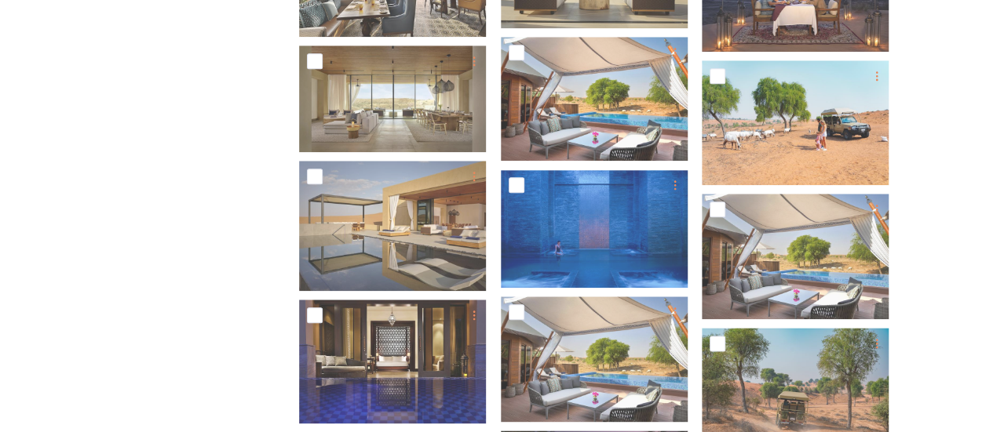
scroll to position [797, 0]
